Goal: Complete application form

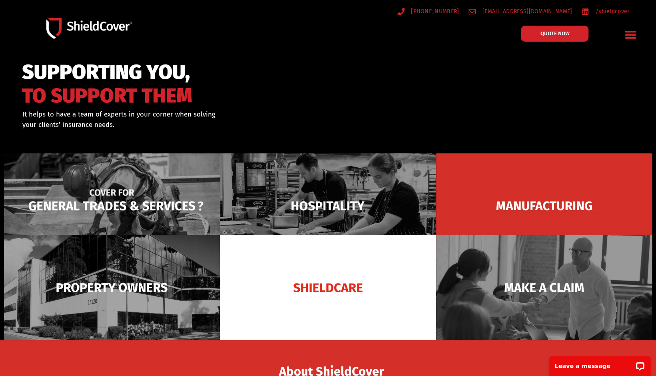
click at [93, 194] on img at bounding box center [112, 205] width 216 height 105
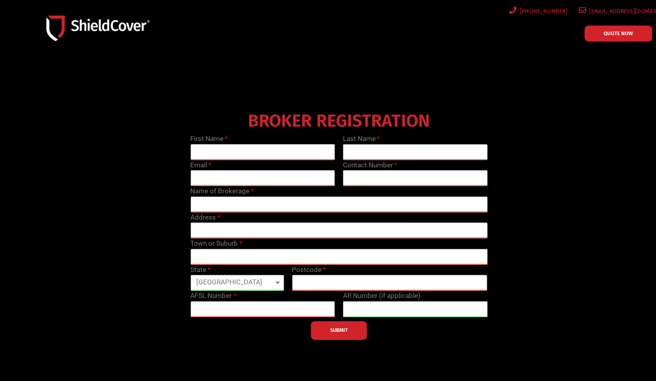
click at [242, 149] on input "text" at bounding box center [262, 152] width 145 height 16
type input "Shona"
type input "[PERSON_NAME]"
type input "[EMAIL_ADDRESS][PERSON_NAME][DOMAIN_NAME]"
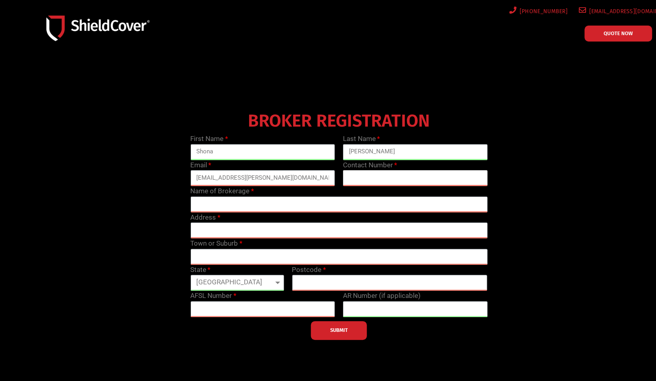
type input "07 3292 1100"
type input "Conxolidated Insurance Brokers"
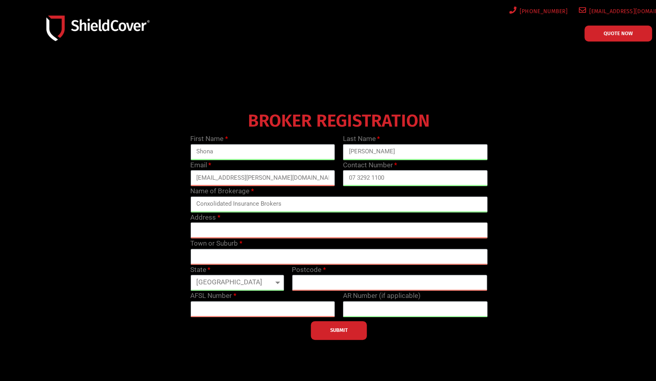
type input "[STREET_ADDRESS][PERSON_NAME]"
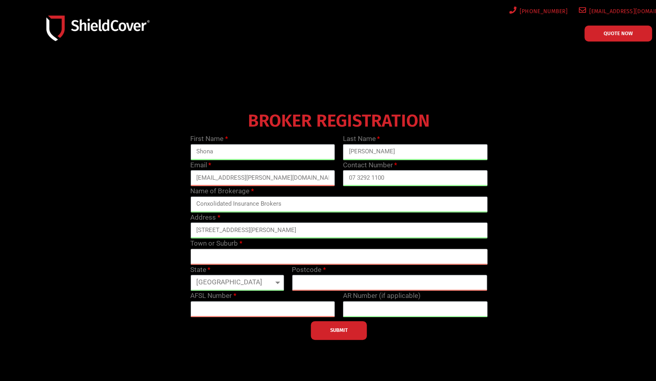
type input "New Farm"
type input "4503"
type input "344121"
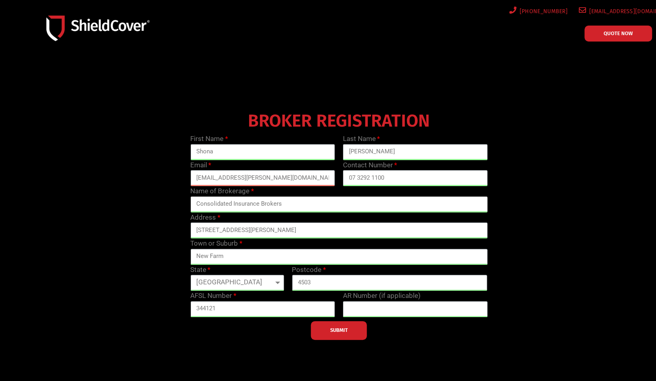
type input "Consolidated Insurance Brokers"
click at [356, 336] on button "SUBMIT" at bounding box center [339, 331] width 56 height 19
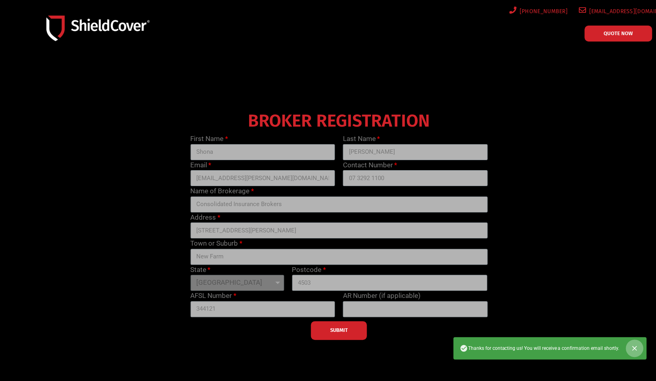
click at [634, 348] on icon "Close" at bounding box center [634, 348] width 5 height 5
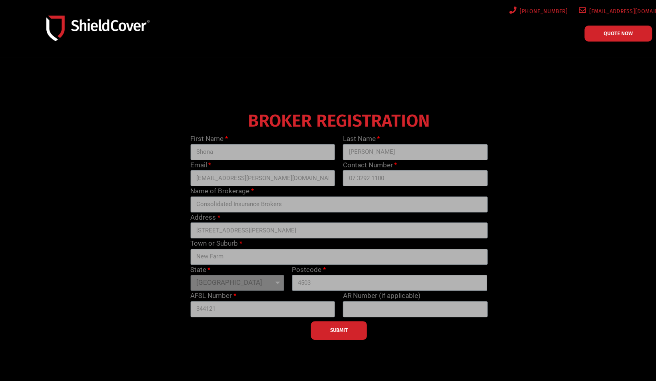
click at [601, 32] on link "QUOTE NOW" at bounding box center [619, 34] width 68 height 16
